Goal: Ask a question

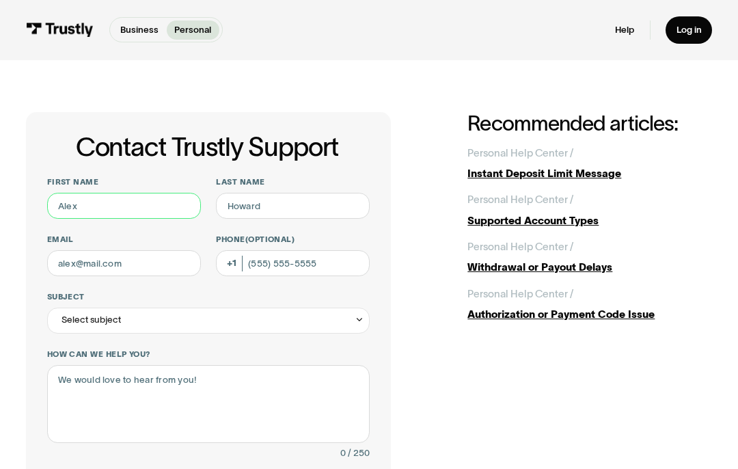
click at [69, 204] on input "First name" at bounding box center [124, 206] width 154 height 26
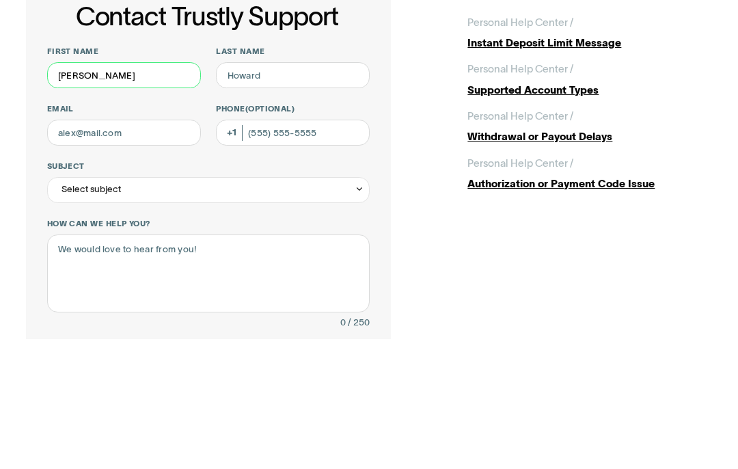
type input "Nina"
click at [249, 193] on input "Last name" at bounding box center [293, 206] width 154 height 26
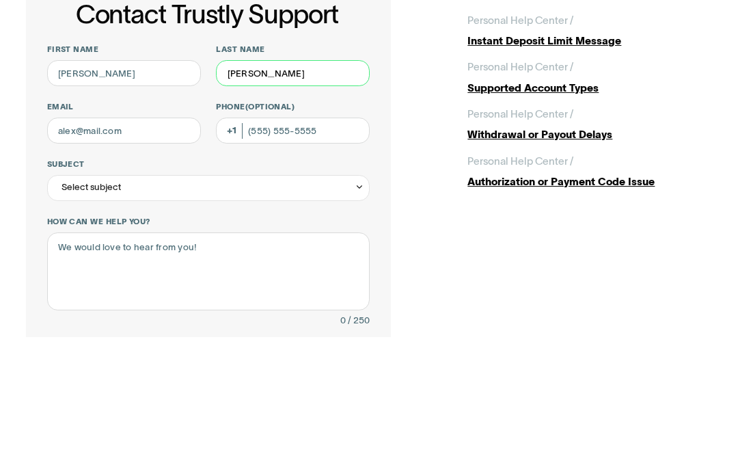
type input "Kerstetter"
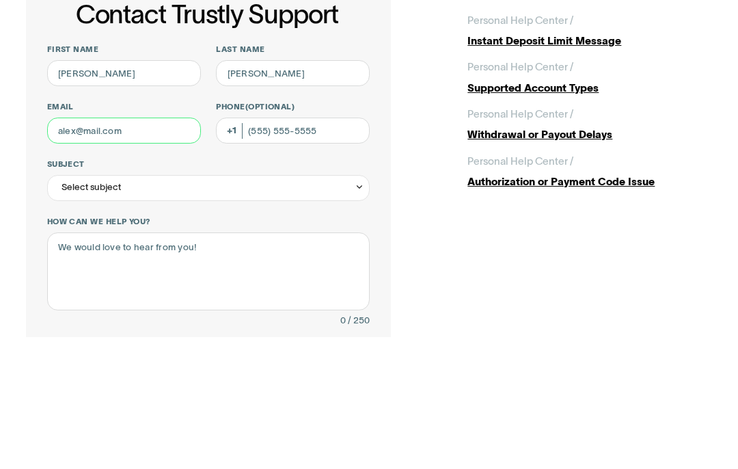
click at [73, 250] on input "Email" at bounding box center [124, 263] width 154 height 26
type input "nkflytie@verizon.net"
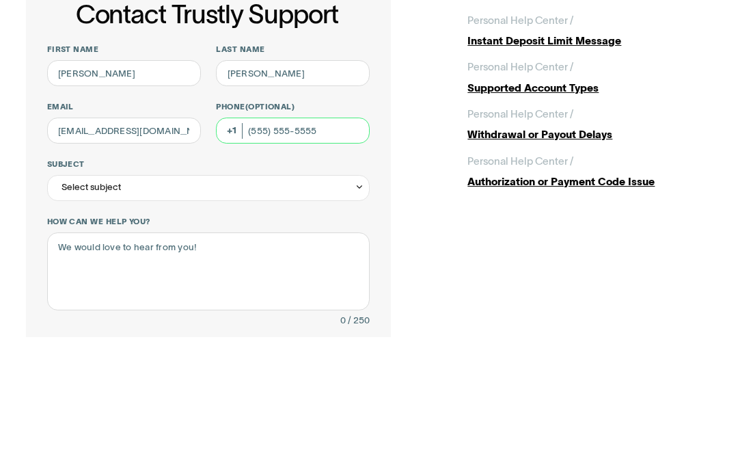
click at [263, 250] on input "Phone (Optional)" at bounding box center [293, 263] width 154 height 26
type input "(717) 796-0401"
click at [83, 312] on div "Select subject" at bounding box center [91, 320] width 59 height 16
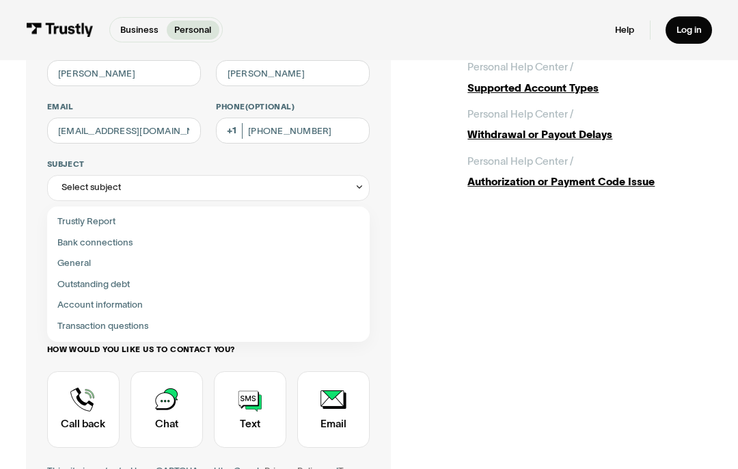
click at [86, 189] on div "Select subject" at bounding box center [91, 188] width 59 height 16
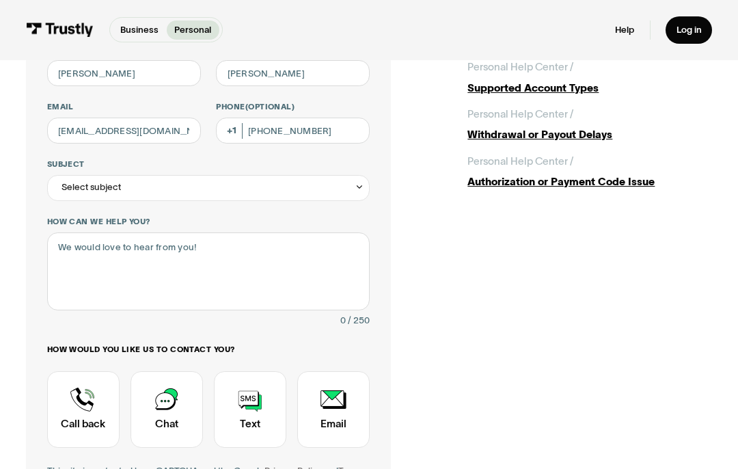
click at [80, 191] on div "Select subject" at bounding box center [91, 188] width 59 height 16
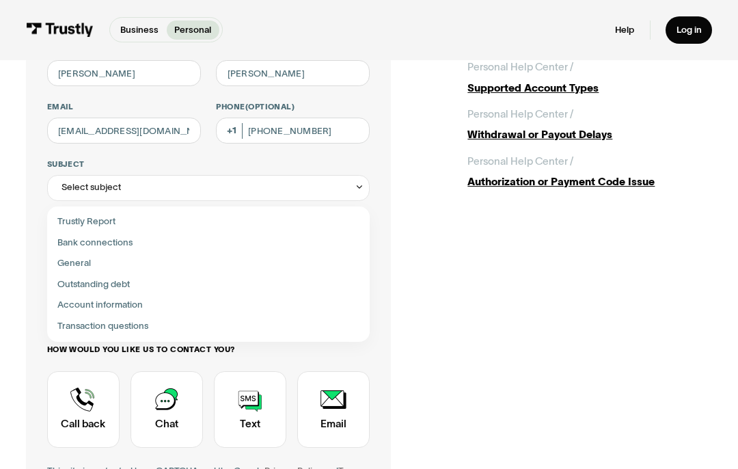
click at [357, 191] on icon "Contact Trustly Support" at bounding box center [360, 187] width 10 height 10
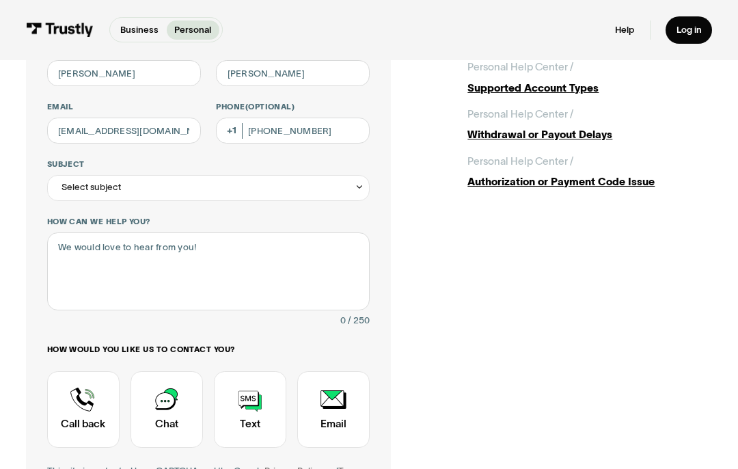
click at [362, 183] on icon "Contact Trustly Support" at bounding box center [360, 187] width 10 height 10
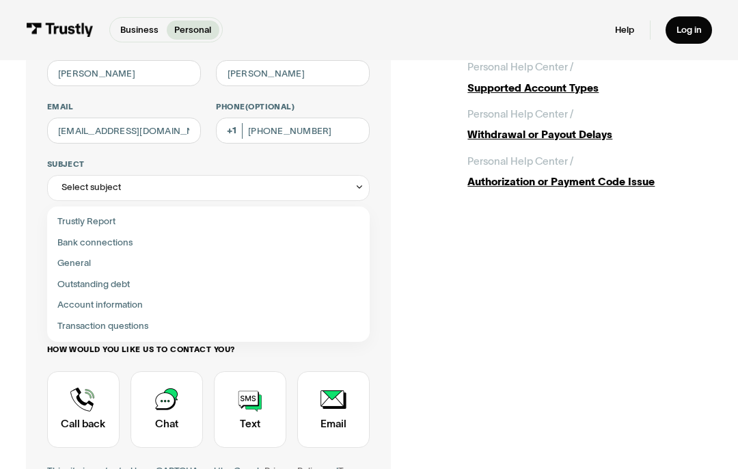
click at [137, 280] on div "Contact Trustly Support" at bounding box center [208, 284] width 313 height 21
type input "**********"
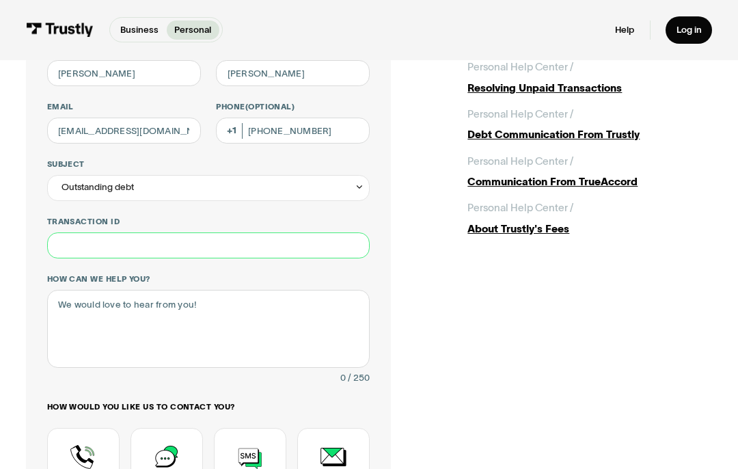
click at [72, 242] on input "Transaction ID" at bounding box center [208, 245] width 323 height 26
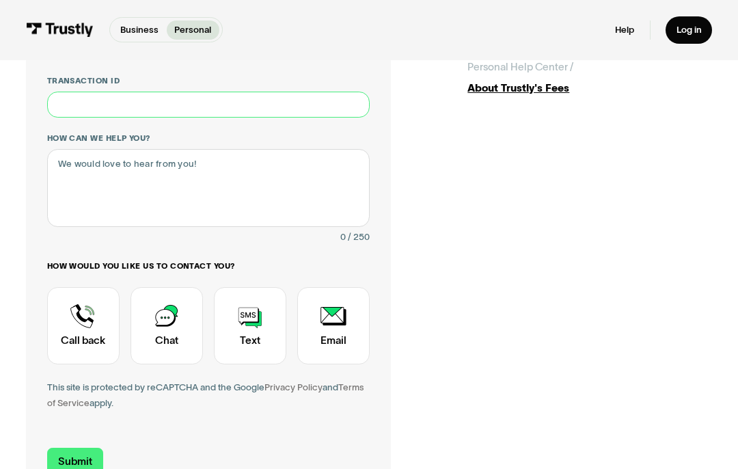
scroll to position [329, 0]
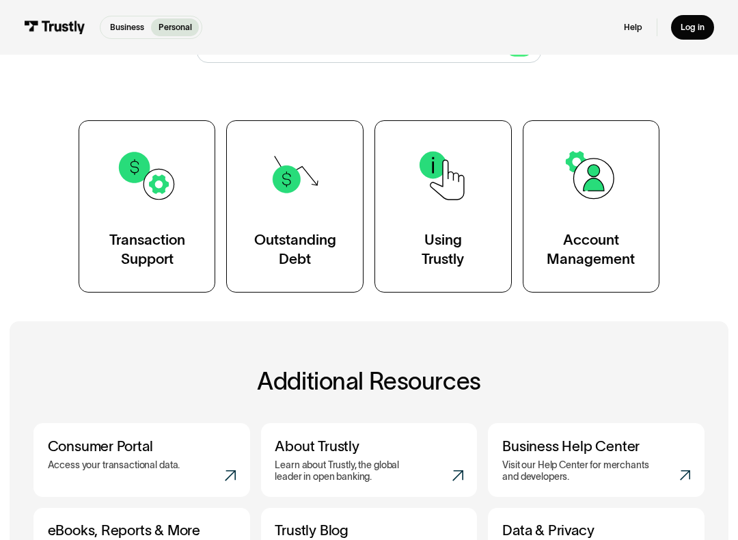
scroll to position [186, 0]
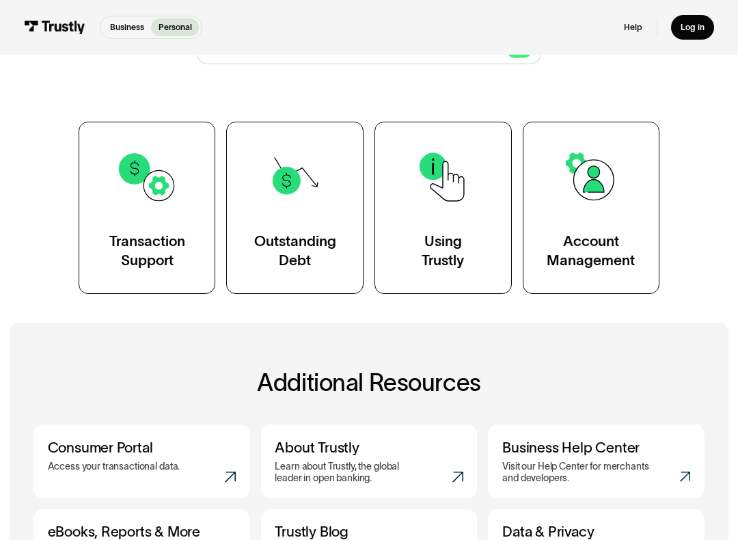
click at [156, 226] on link "Transaction Support" at bounding box center [147, 208] width 137 height 172
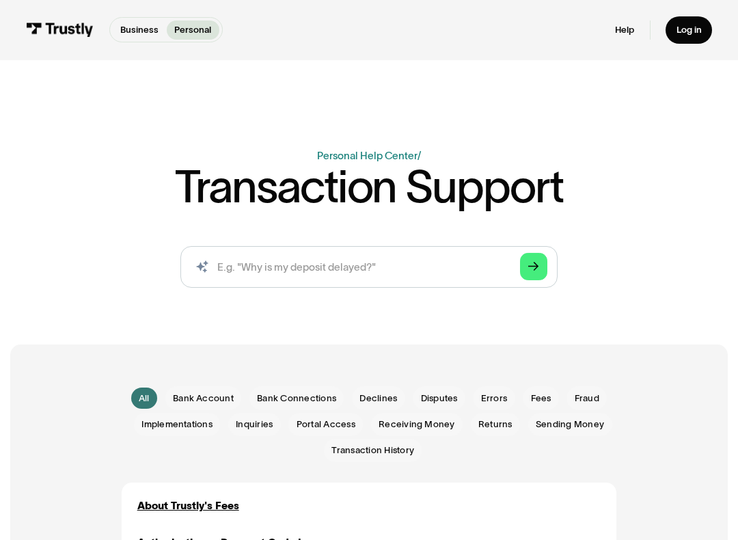
click at [534, 264] on icon "Arrow Right" at bounding box center [533, 266] width 10 height 11
click at [534, 270] on icon "Arrow Right" at bounding box center [533, 266] width 10 height 11
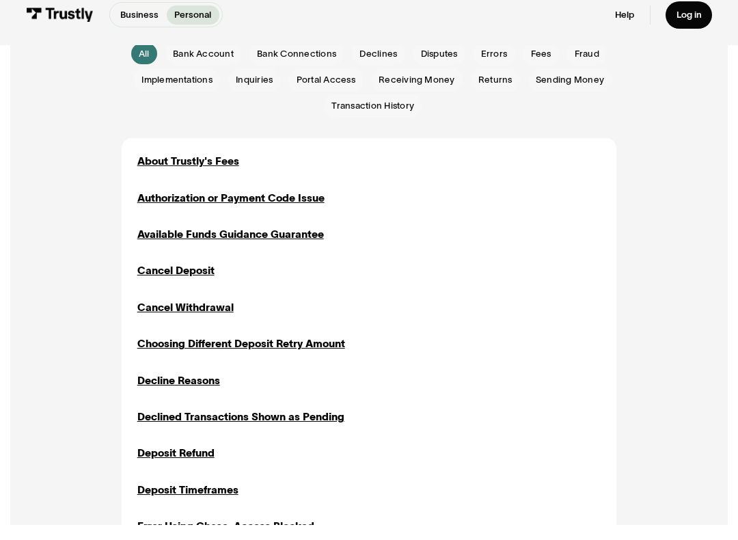
scroll to position [329, 0]
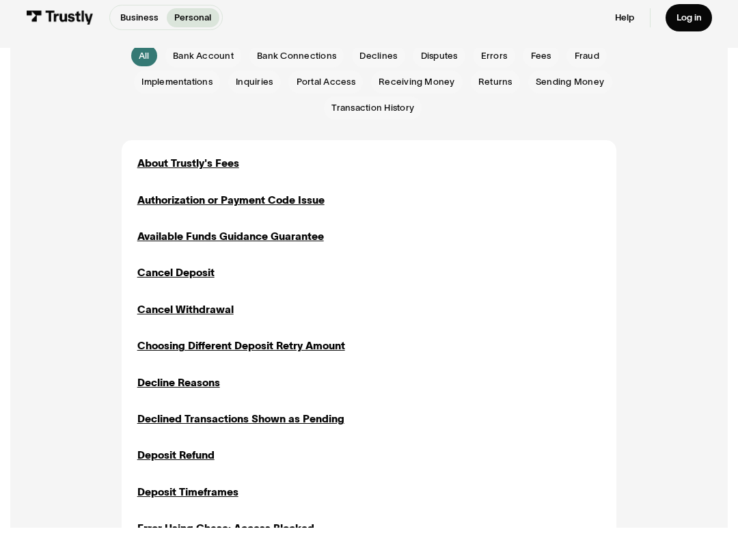
click at [217, 388] on div "Decline Reasons" at bounding box center [178, 396] width 83 height 16
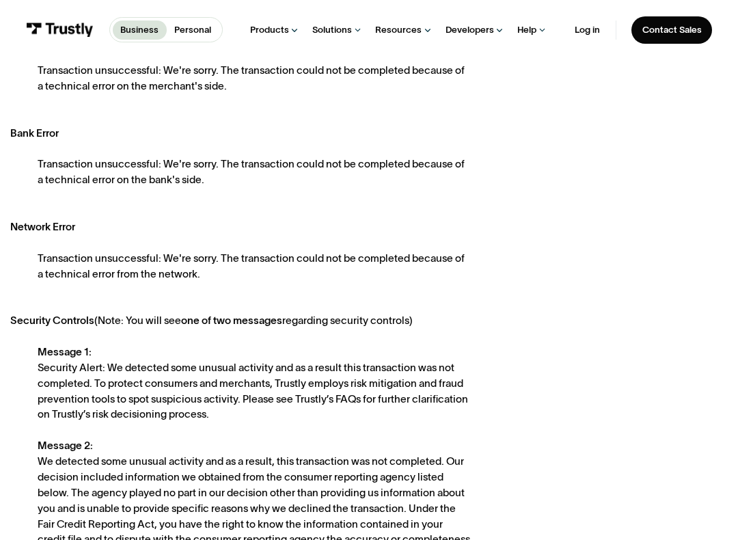
scroll to position [485, 0]
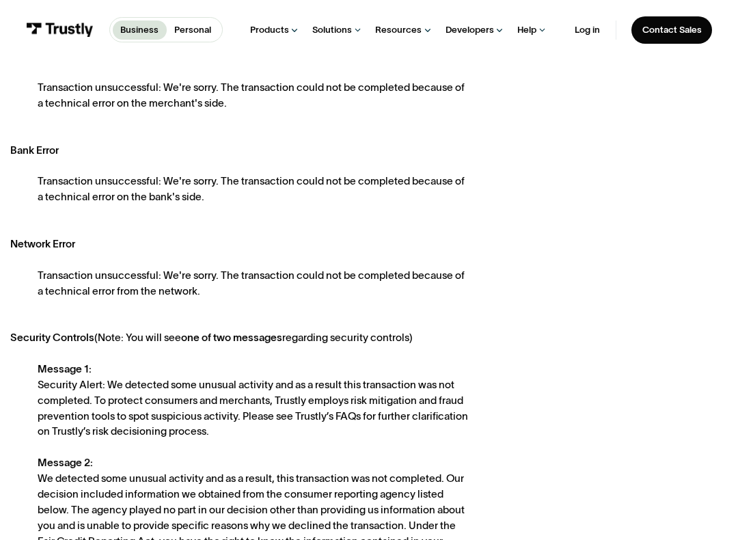
click at [528, 30] on div "Help" at bounding box center [526, 30] width 19 height 12
click at [623, 133] on div "Personal Help Center" at bounding box center [612, 127] width 94 height 14
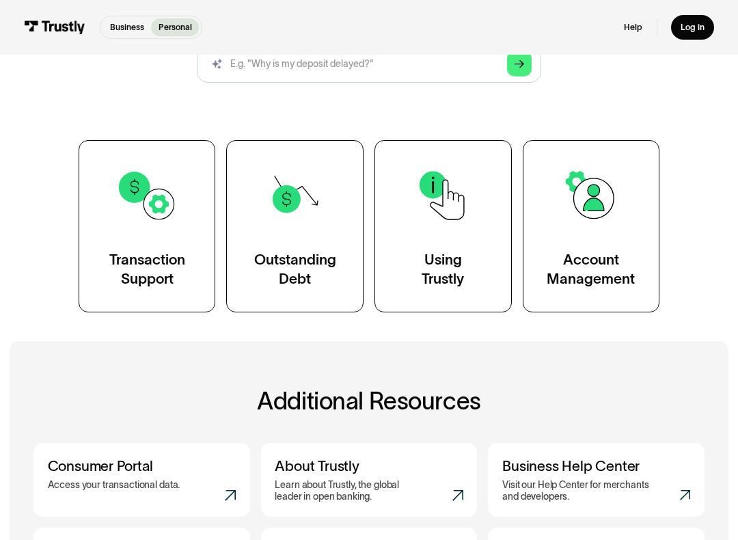
scroll to position [167, 0]
click at [163, 223] on img at bounding box center [147, 196] width 62 height 62
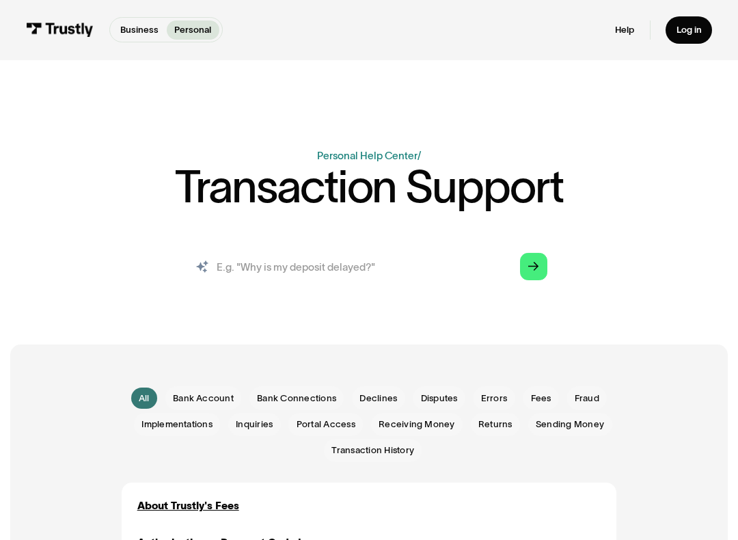
click at [239, 266] on input "search" at bounding box center [369, 267] width 378 height 42
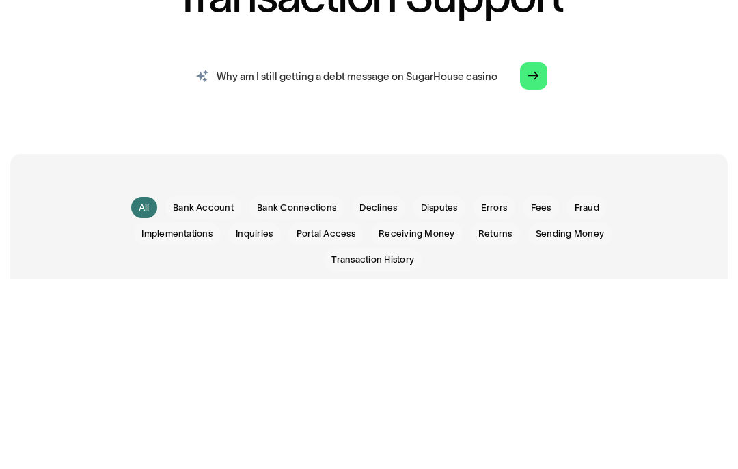
type input "Why am I still getting a debt message on SugarHouse casino"
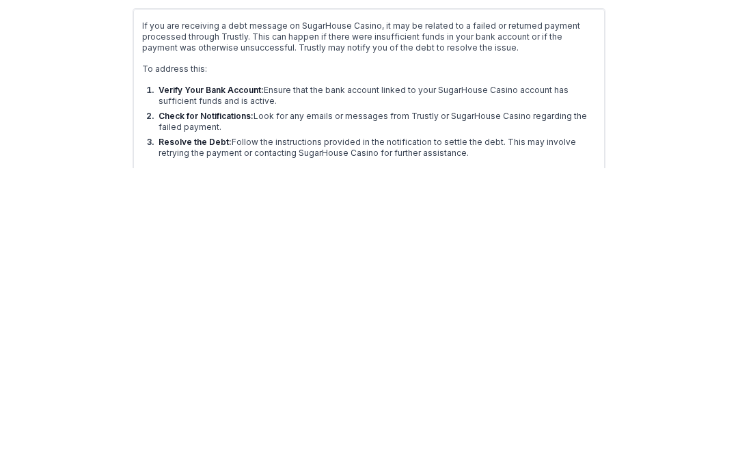
scroll to position [38, 0]
